Goal: Information Seeking & Learning: Compare options

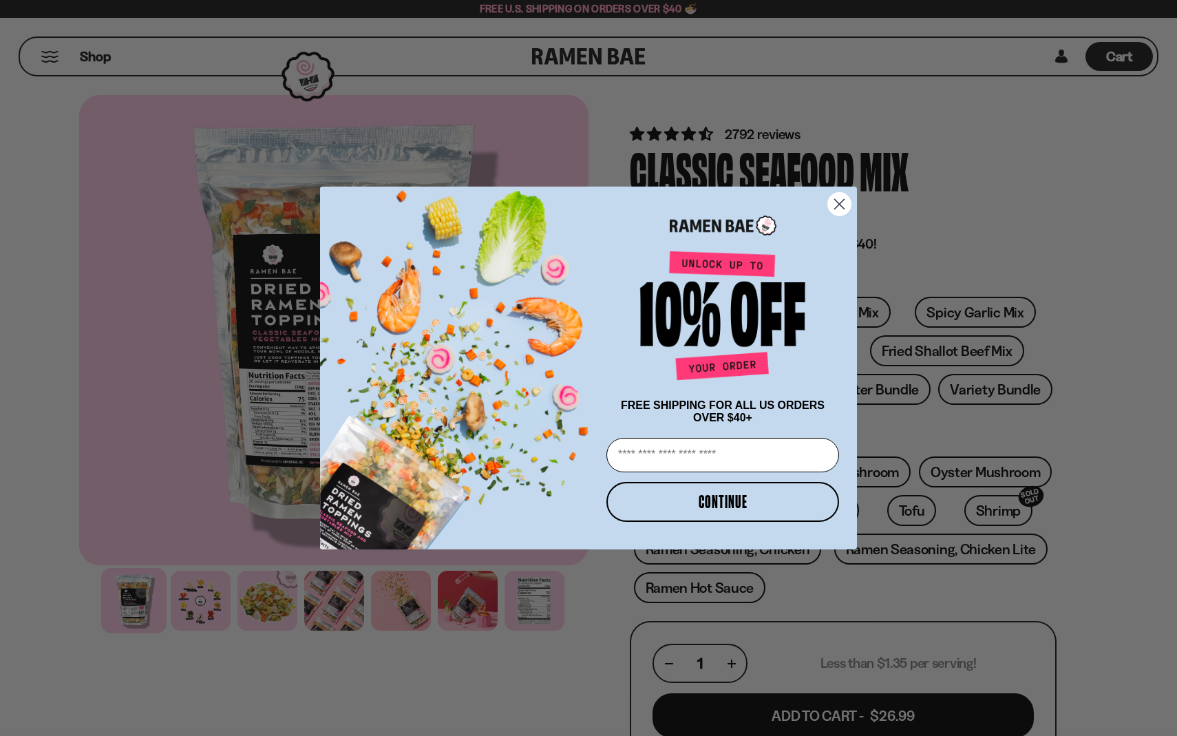
click at [841, 200] on icon "Close dialog" at bounding box center [840, 205] width 10 height 10
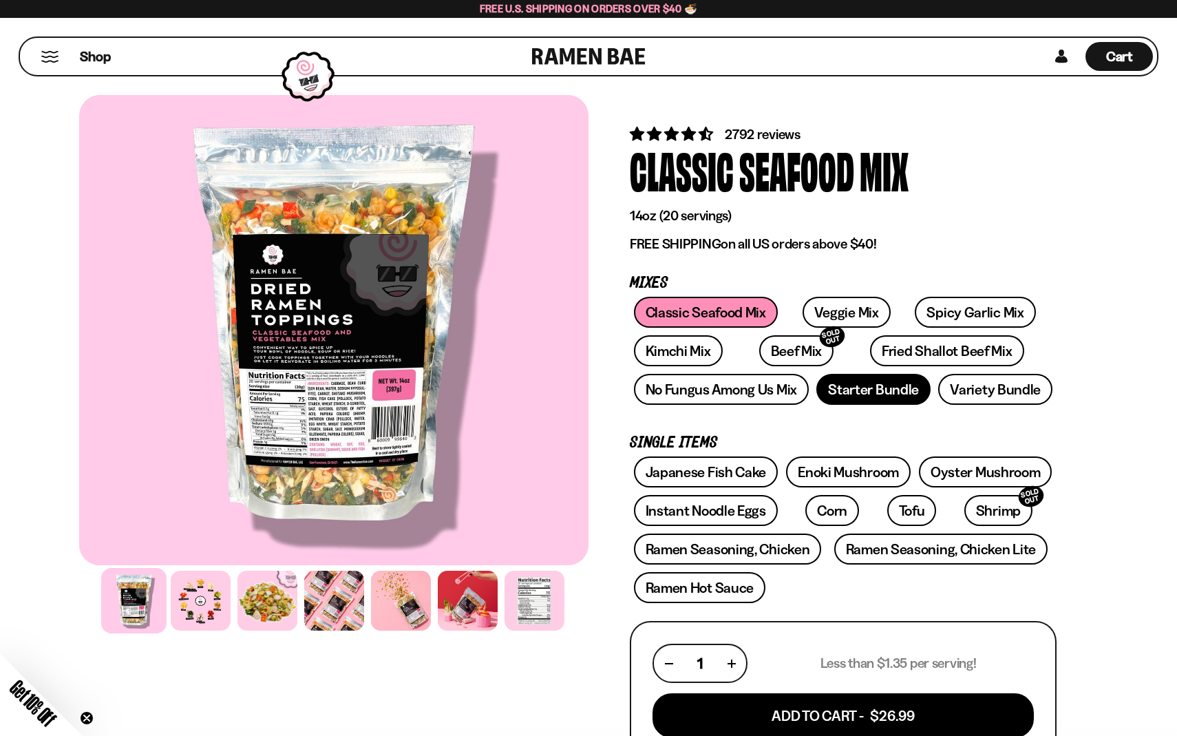
click at [858, 391] on link "Starter Bundle" at bounding box center [873, 389] width 114 height 31
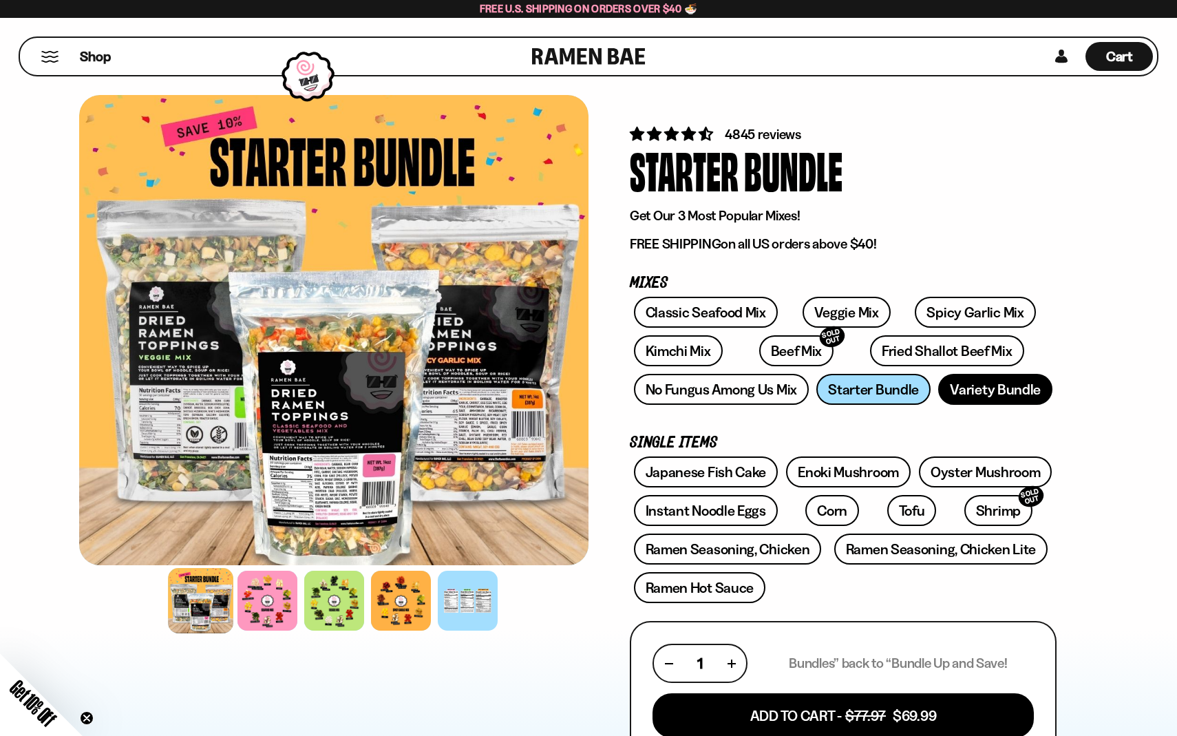
click at [947, 388] on link "Variety Bundle" at bounding box center [995, 389] width 114 height 31
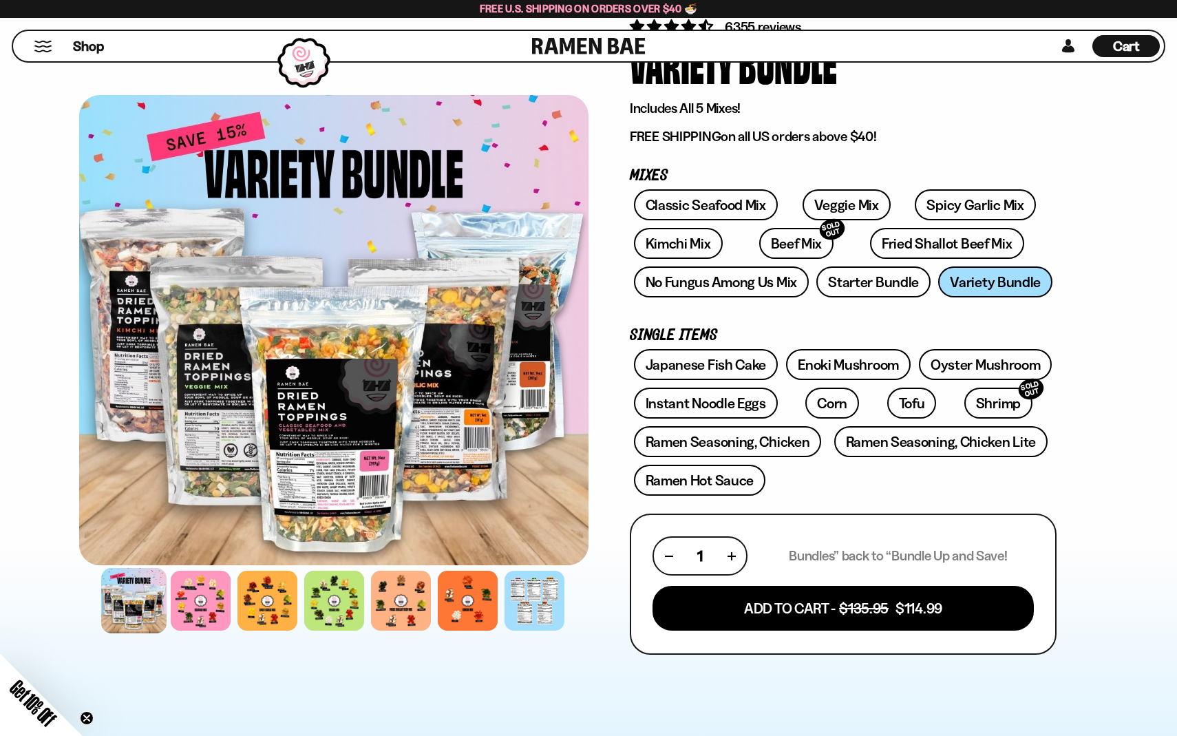
scroll to position [105, 0]
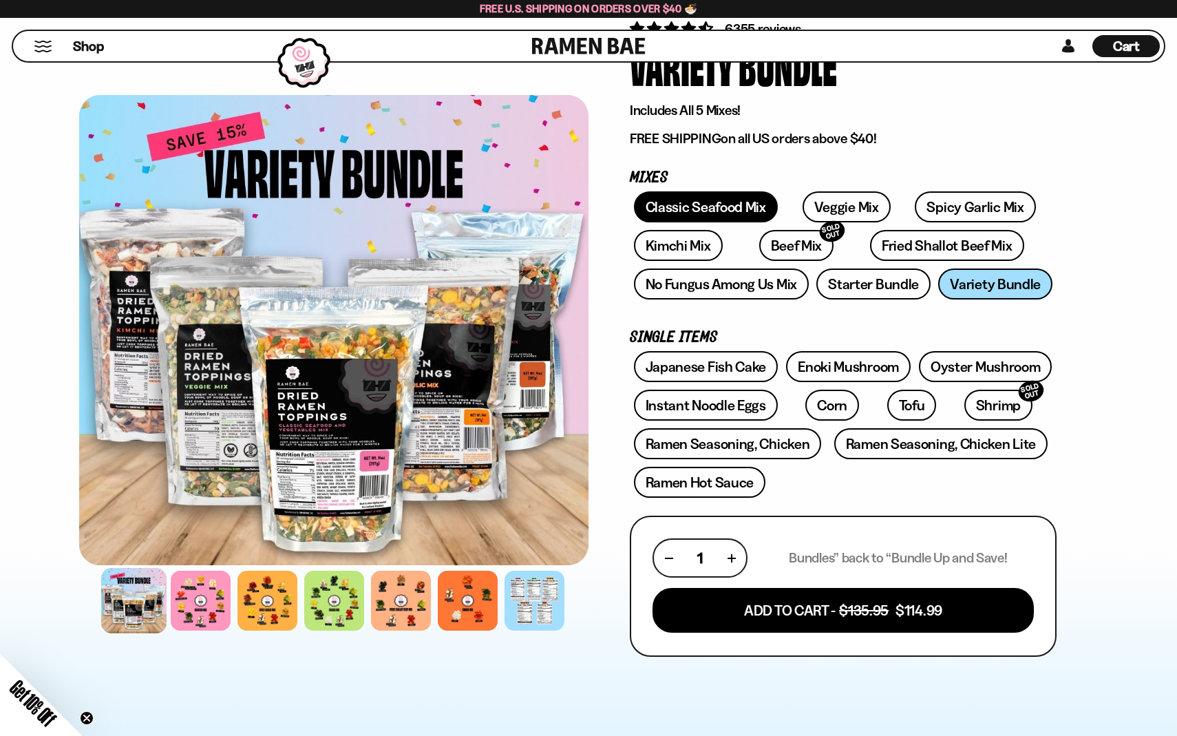
click at [725, 215] on link "Classic Seafood Mix" at bounding box center [706, 206] width 144 height 31
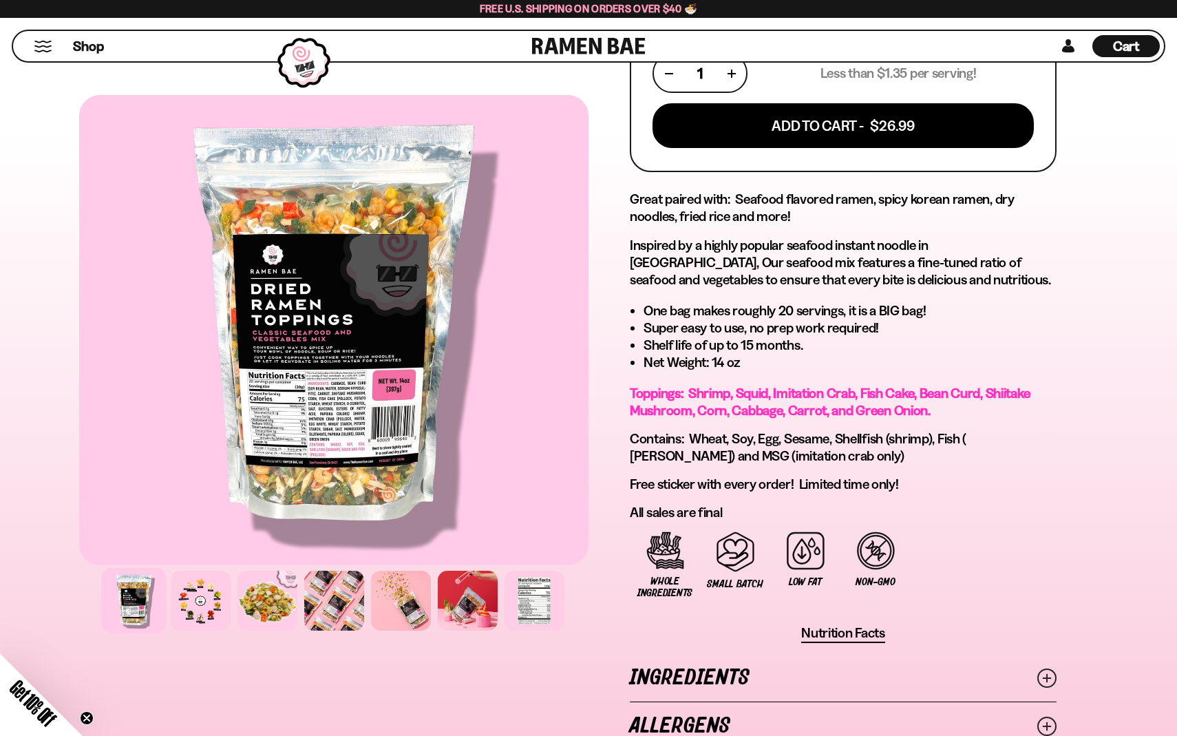
scroll to position [591, 0]
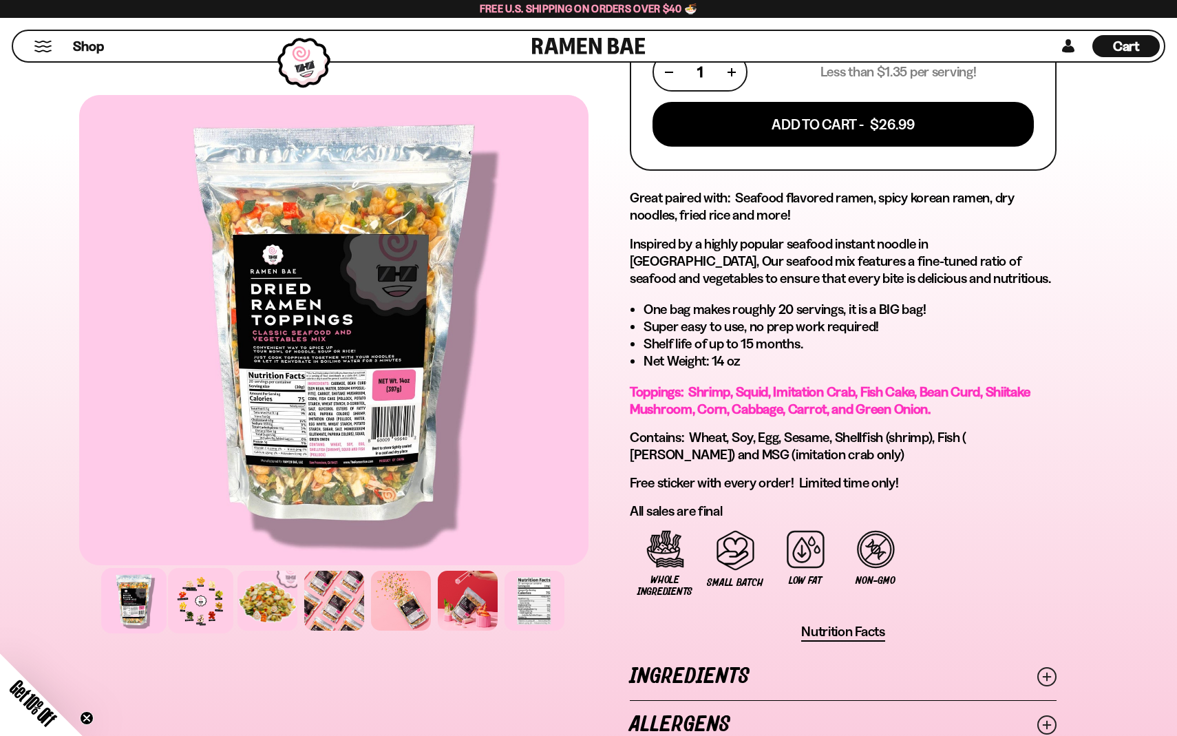
click at [202, 600] on div at bounding box center [200, 600] width 65 height 65
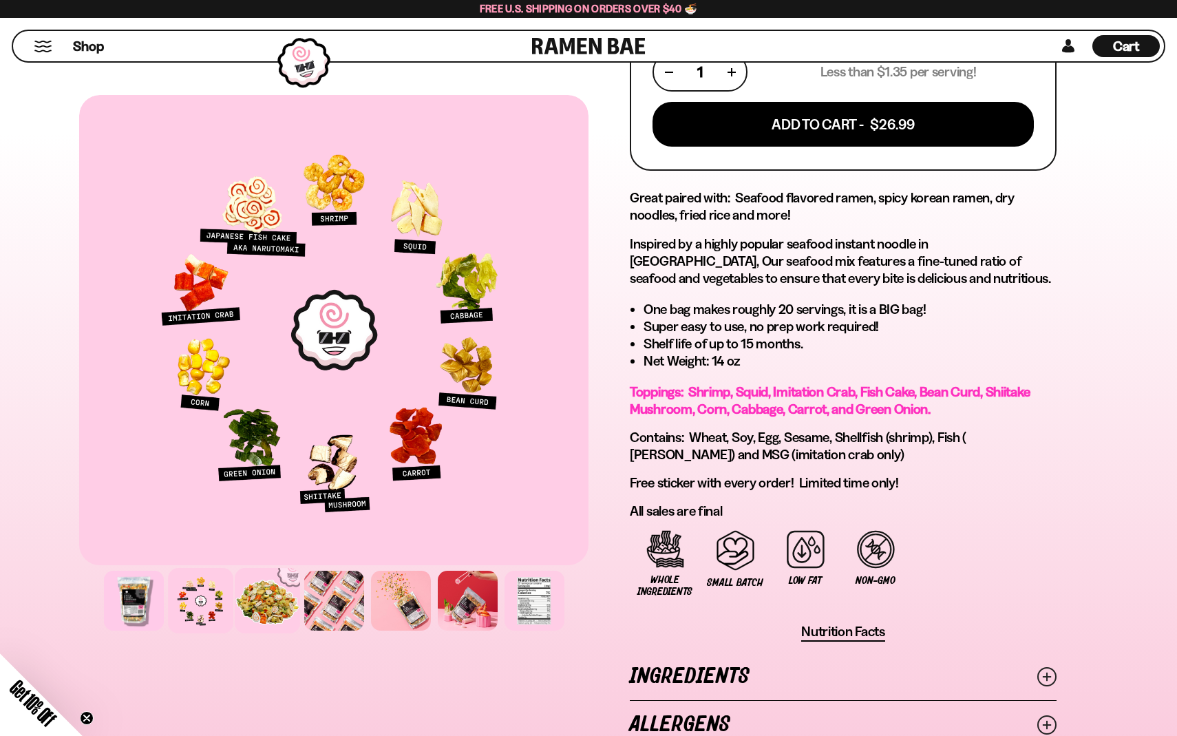
click at [271, 612] on div at bounding box center [267, 600] width 65 height 65
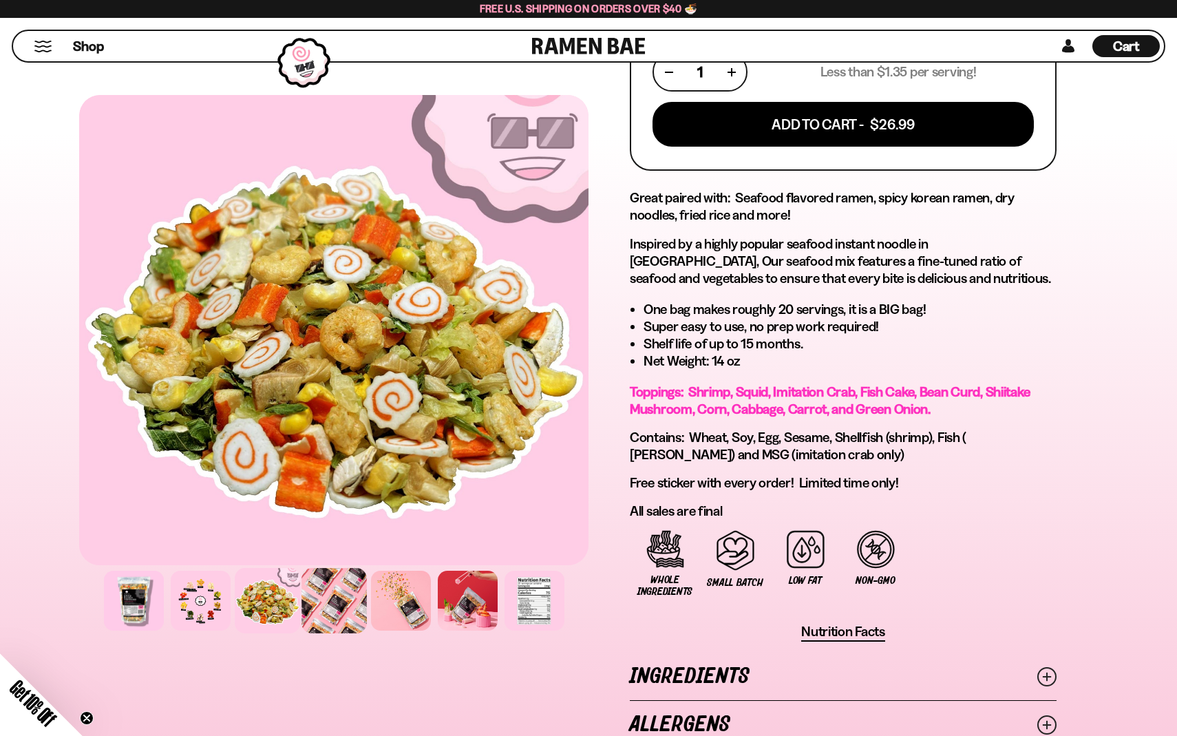
click at [317, 614] on div at bounding box center [334, 600] width 65 height 65
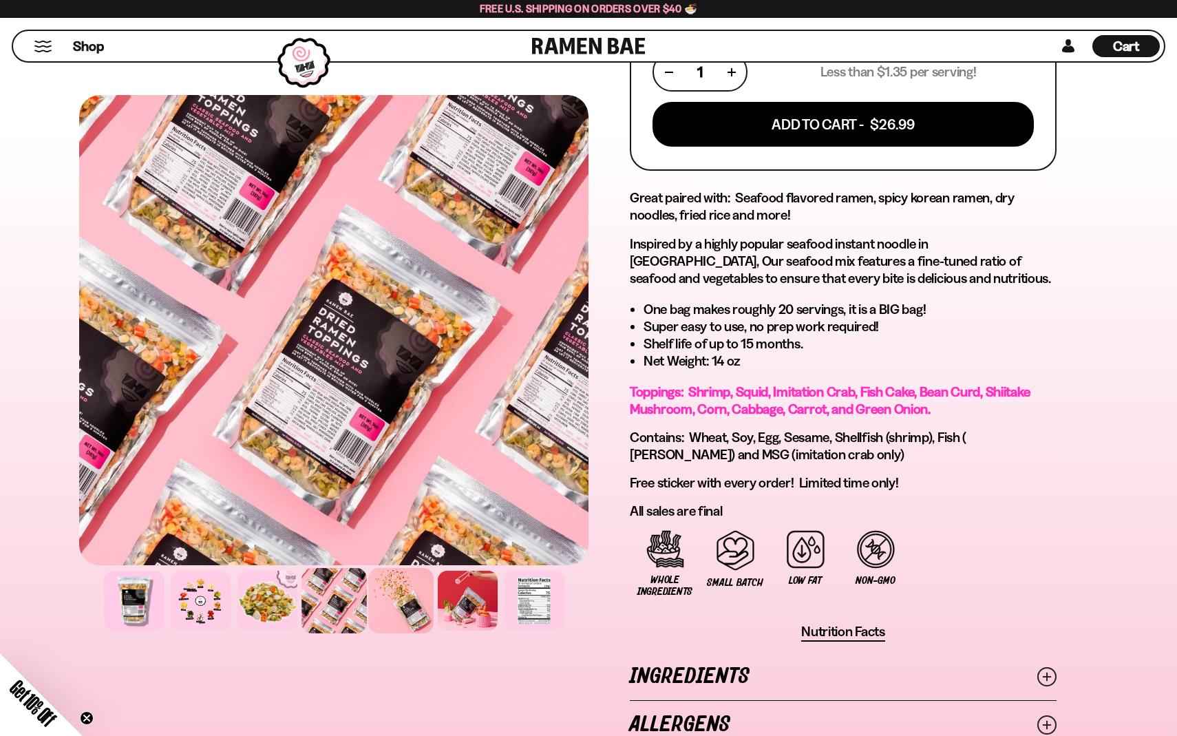
click at [381, 619] on div at bounding box center [400, 600] width 65 height 65
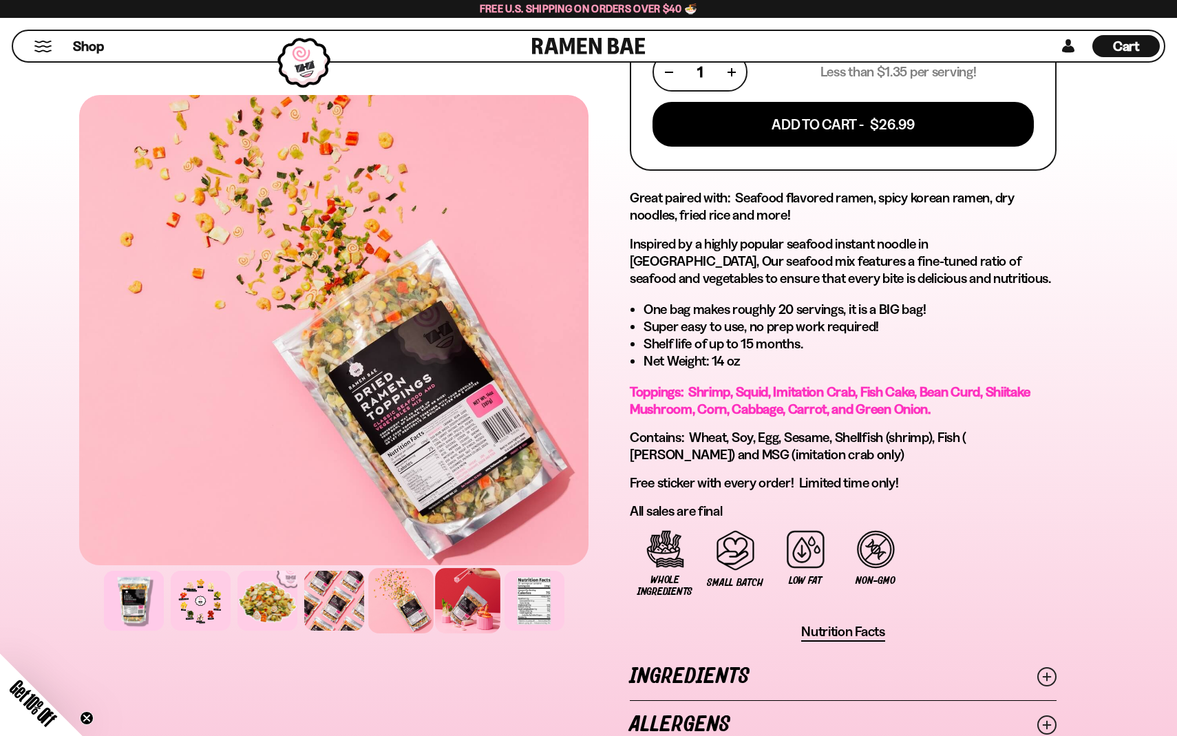
click at [461, 619] on div at bounding box center [467, 600] width 65 height 65
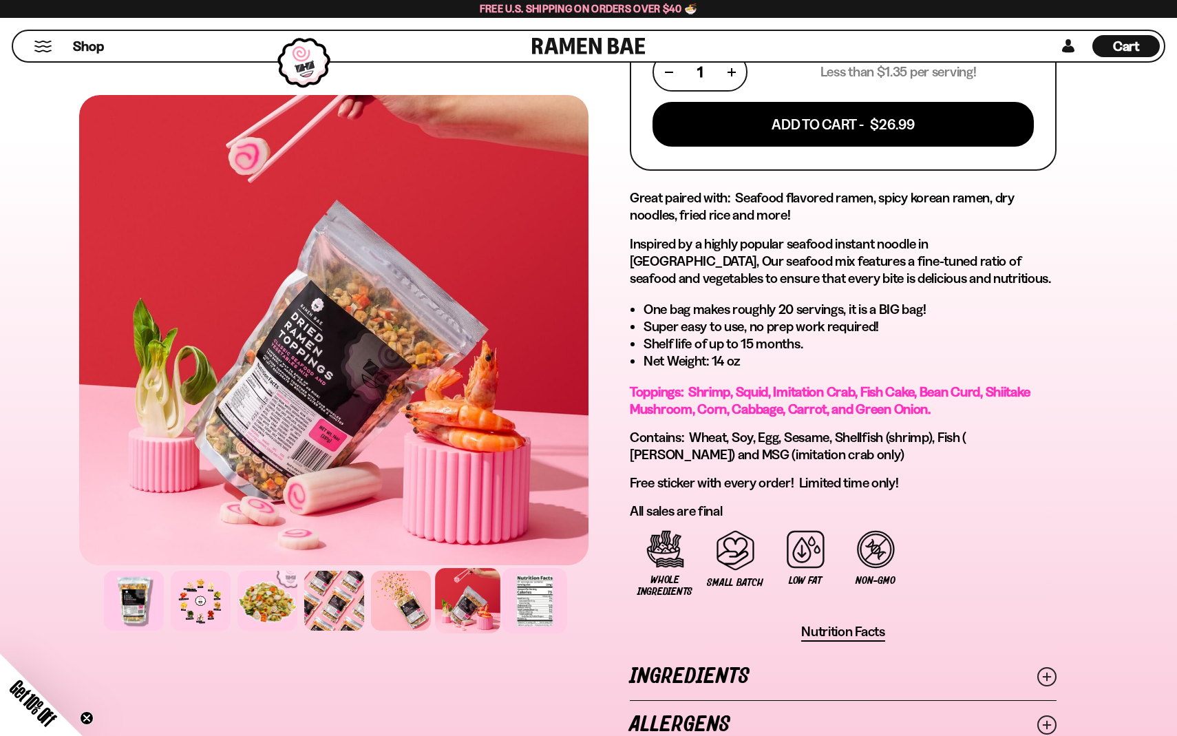
click at [540, 598] on div at bounding box center [534, 600] width 65 height 65
